Goal: Task Accomplishment & Management: Manage account settings

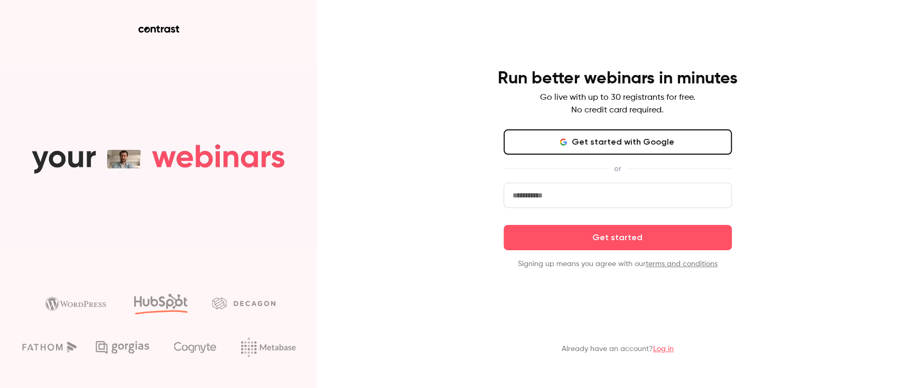
click at [584, 350] on p "Already have an account? Log in" at bounding box center [618, 349] width 112 height 11
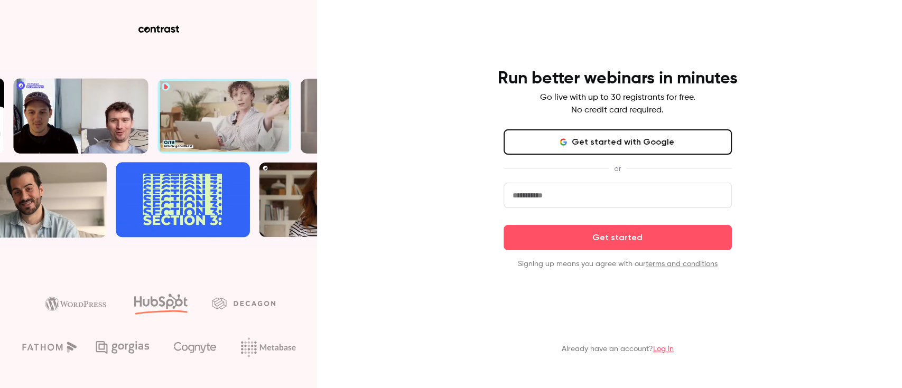
click at [658, 349] on link "Log in" at bounding box center [663, 349] width 21 height 7
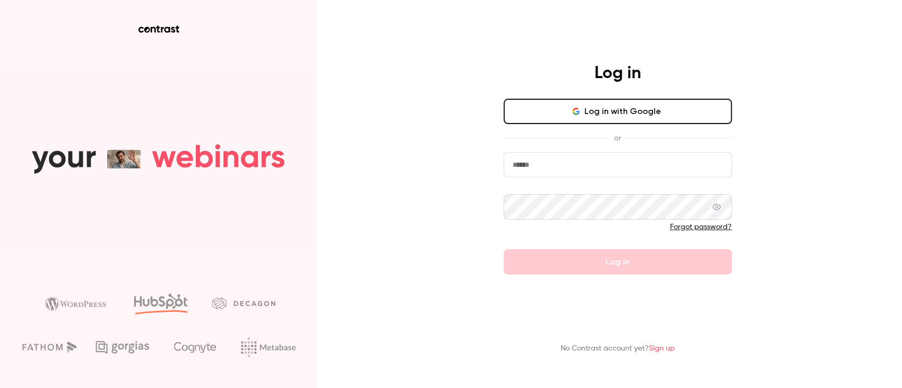
click at [648, 157] on input "email" at bounding box center [618, 164] width 228 height 25
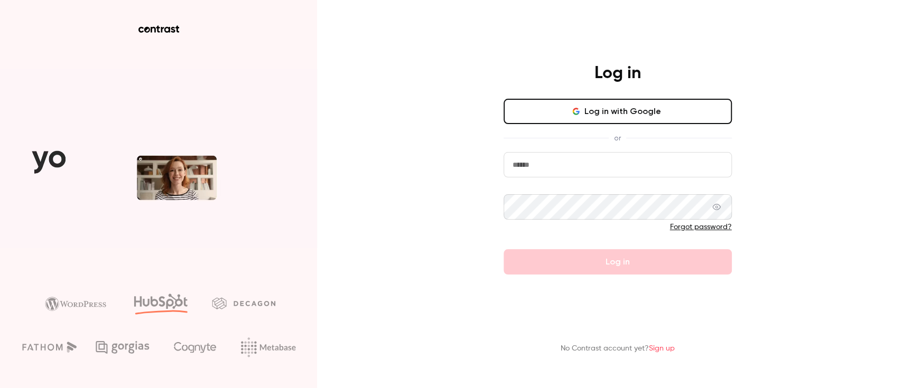
type input "**********"
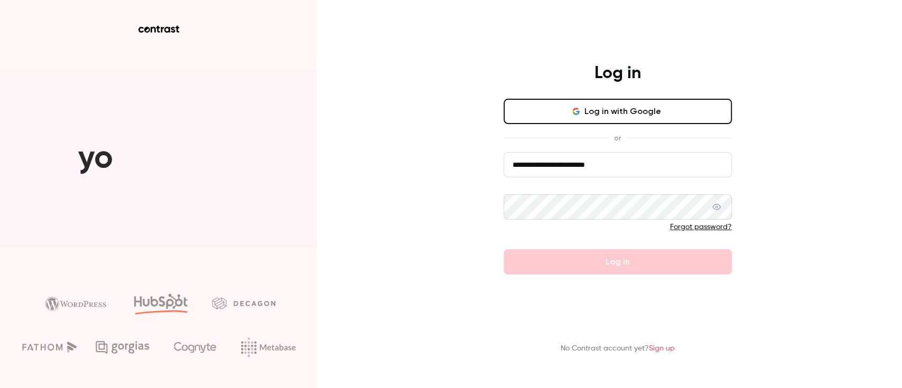
click at [770, 146] on div "**********" at bounding box center [451, 194] width 902 height 388
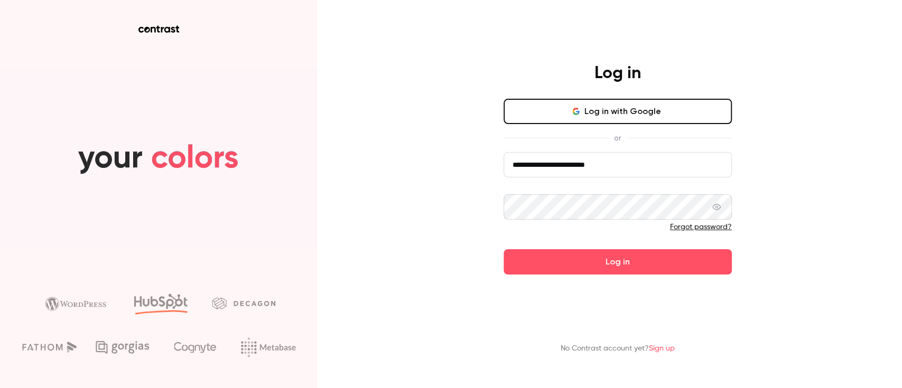
click at [504, 249] on button "Log in" at bounding box center [618, 261] width 228 height 25
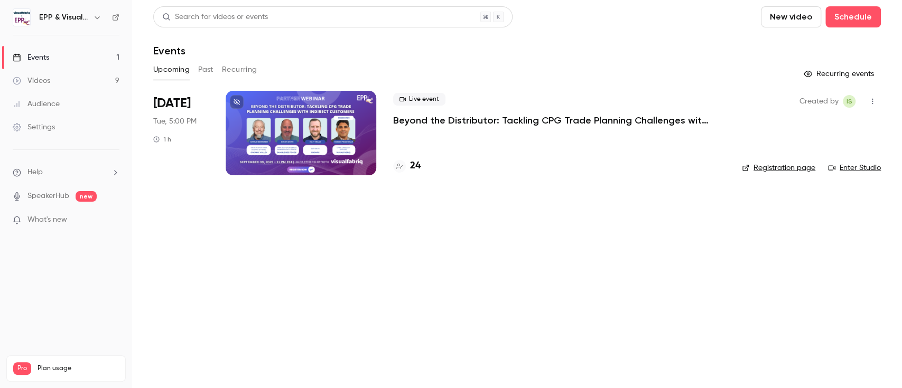
click at [871, 103] on icon "button" at bounding box center [872, 101] width 8 height 7
click at [320, 115] on div at bounding box center [451, 194] width 902 height 388
click at [432, 116] on p "Beyond the Distributor: Tackling CPG Trade Planning Challenges with Indirect Cu…" at bounding box center [551, 120] width 317 height 13
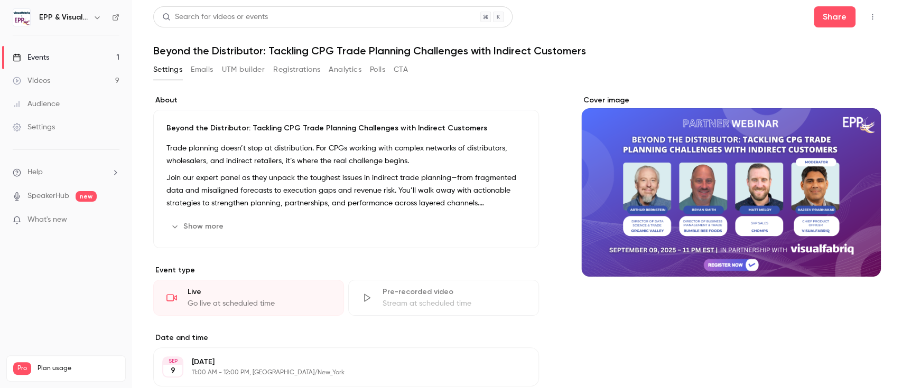
click at [854, 261] on button "Cover image" at bounding box center [861, 257] width 21 height 21
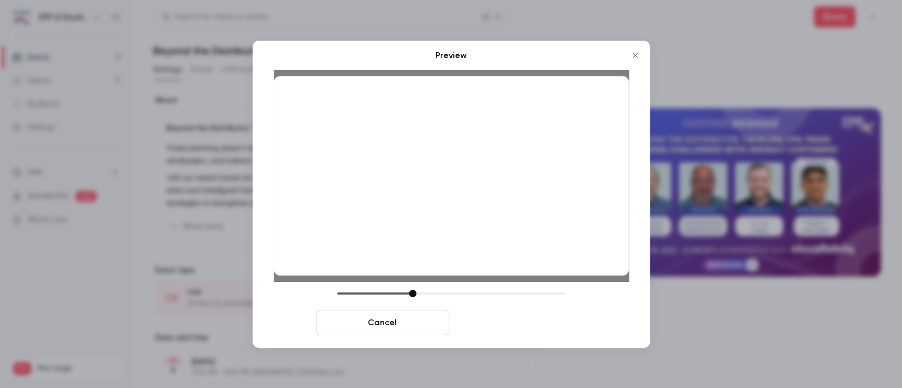
click at [486, 319] on button "Save cover" at bounding box center [519, 322] width 133 height 25
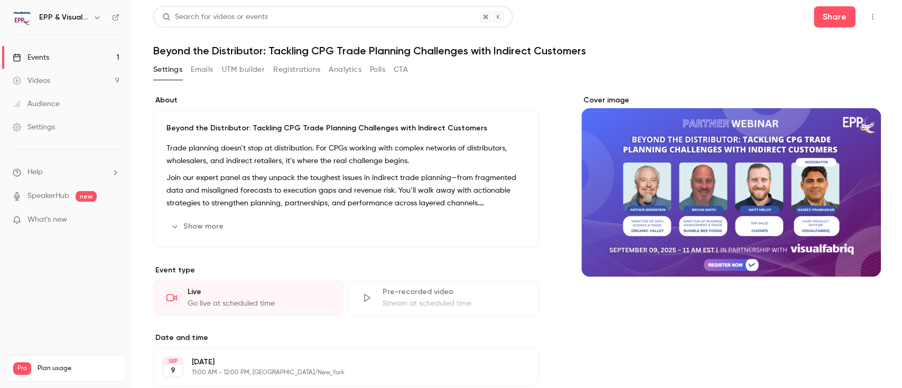
click at [42, 59] on div "Events" at bounding box center [31, 57] width 36 height 11
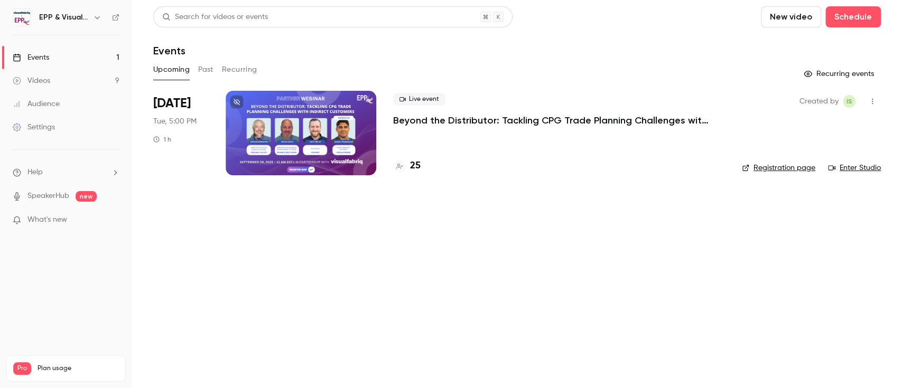
click at [725, 235] on main "Search for videos or events New video Schedule Events Upcoming Past Recurring R…" at bounding box center [517, 194] width 770 height 388
click at [510, 118] on p "Beyond the Distributor: Tackling CPG Trade Planning Challenges with Indirect Cu…" at bounding box center [551, 120] width 317 height 13
